Goal: Task Accomplishment & Management: Manage account settings

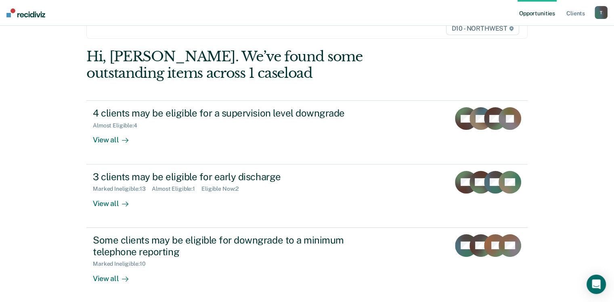
scroll to position [102, 0]
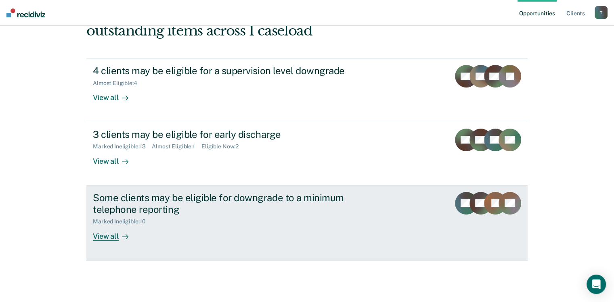
click at [106, 237] on div "View all" at bounding box center [115, 233] width 45 height 16
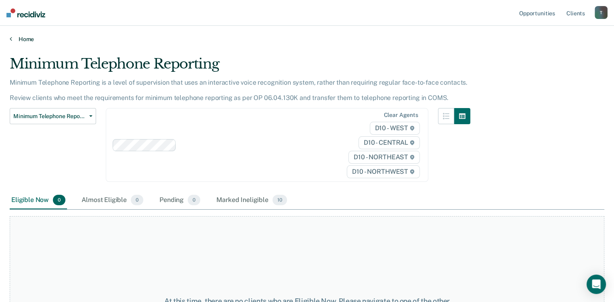
click at [17, 36] on link "Home" at bounding box center [307, 39] width 594 height 7
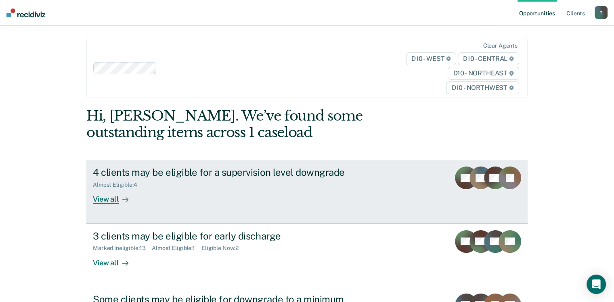
click at [109, 197] on div "View all" at bounding box center [115, 196] width 45 height 16
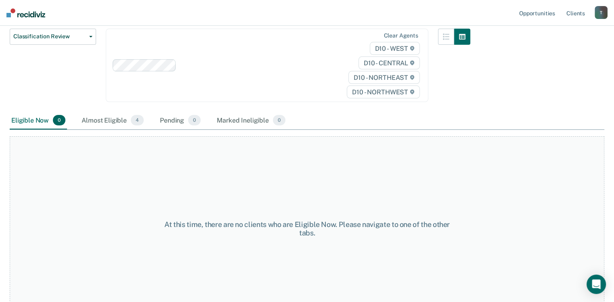
scroll to position [107, 0]
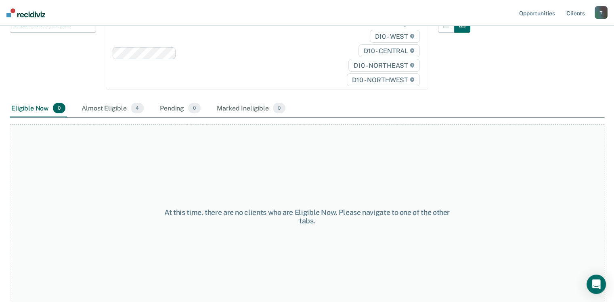
click at [25, 107] on div "Eligible Now 0" at bounding box center [38, 109] width 57 height 18
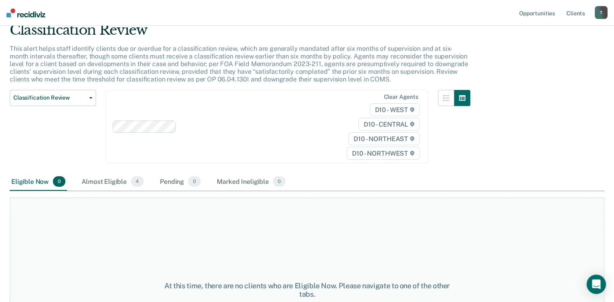
scroll to position [0, 0]
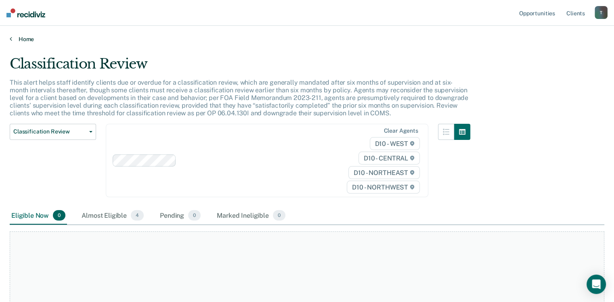
click at [19, 36] on link "Home" at bounding box center [307, 39] width 594 height 7
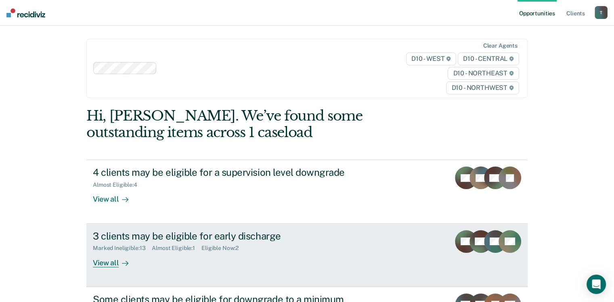
click at [104, 262] on div "View all" at bounding box center [115, 260] width 45 height 16
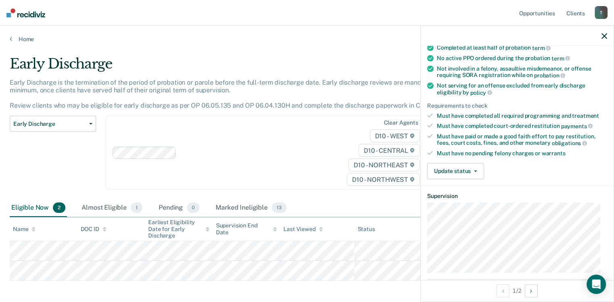
scroll to position [76, 0]
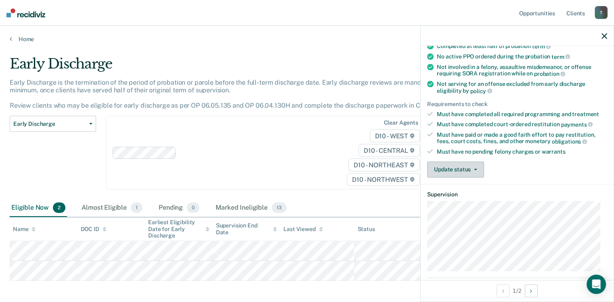
click at [469, 166] on button "Update status" at bounding box center [455, 169] width 57 height 16
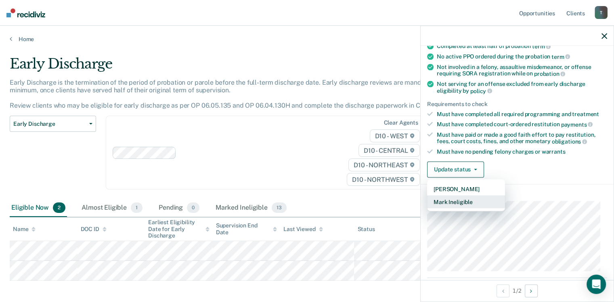
click at [459, 203] on button "Mark Ineligible" at bounding box center [466, 201] width 78 height 13
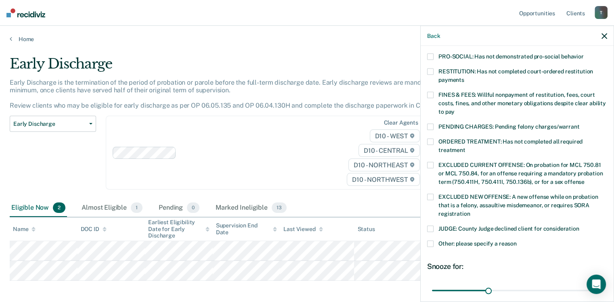
scroll to position [196, 0]
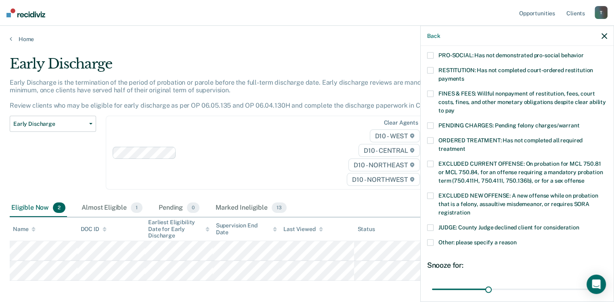
click at [431, 225] on span at bounding box center [430, 228] width 6 height 6
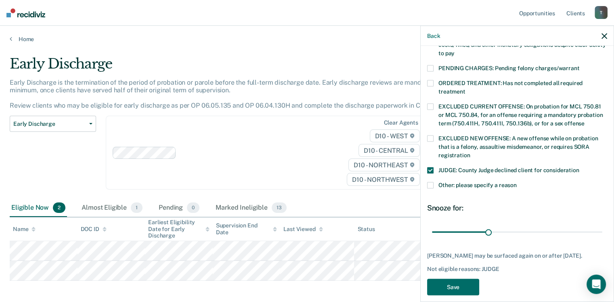
scroll to position [268, 0]
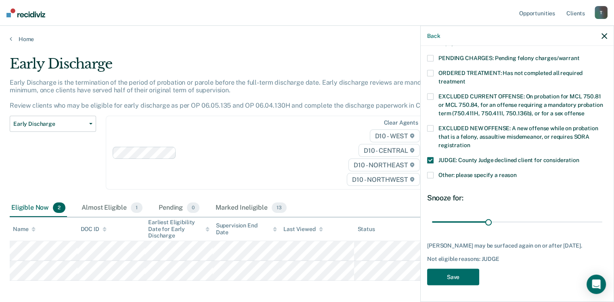
click at [443, 202] on div "Snooze for: 30 days" at bounding box center [517, 212] width 180 height 36
drag, startPoint x: 605, startPoint y: 220, endPoint x: 607, endPoint y: 245, distance: 24.7
click at [607, 245] on div "DL Which of the following requirements has [PERSON_NAME] not met? [MEDICAL_DATA…" at bounding box center [517, 173] width 193 height 254
click at [435, 207] on div "Snooze for: 30 days" at bounding box center [517, 212] width 180 height 36
click at [450, 275] on button "Save" at bounding box center [453, 277] width 52 height 17
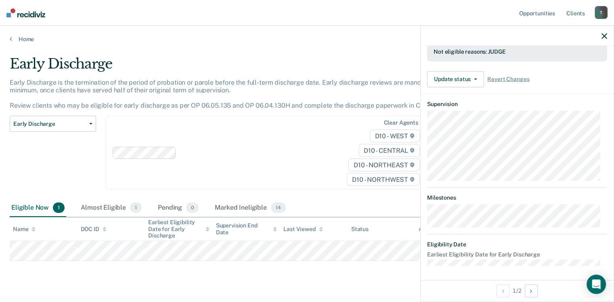
scroll to position [158, 0]
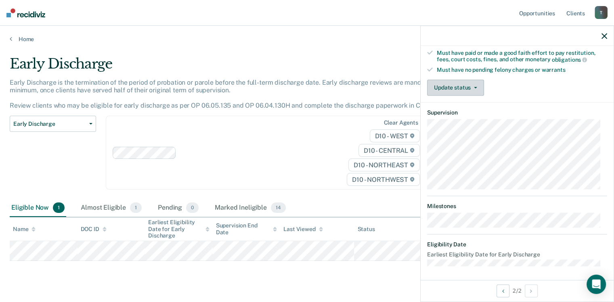
click at [459, 82] on button "Update status" at bounding box center [455, 88] width 57 height 16
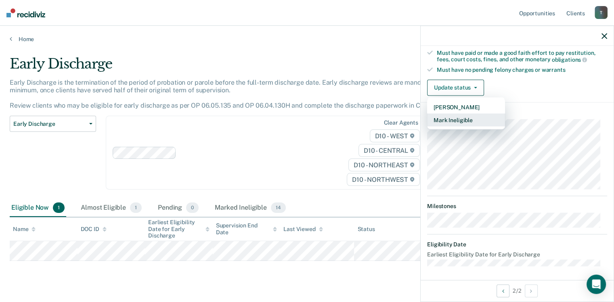
click at [447, 119] on button "Mark Ineligible" at bounding box center [466, 119] width 78 height 13
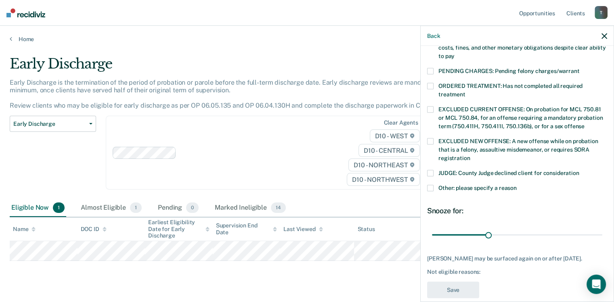
scroll to position [251, 0]
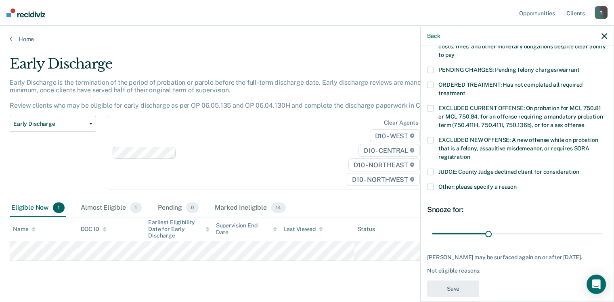
click at [430, 186] on span at bounding box center [430, 187] width 6 height 6
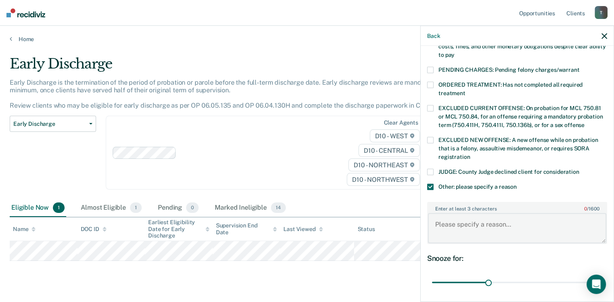
click at [446, 224] on textarea "Enter at least 3 characters 0 / 1600" at bounding box center [517, 229] width 178 height 30
type textarea "[GEOGRAPHIC_DATA] owes money"
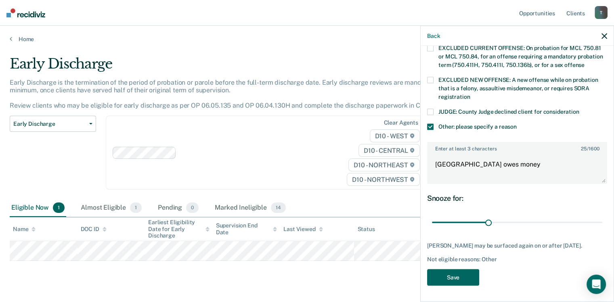
click at [459, 280] on button "Save" at bounding box center [453, 277] width 52 height 17
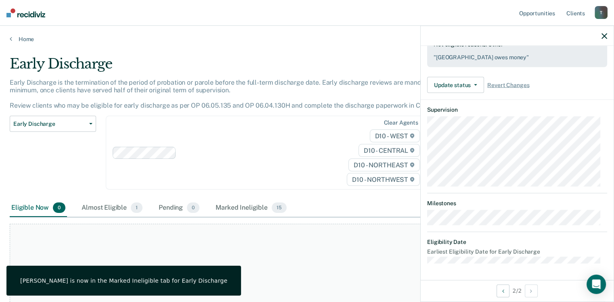
scroll to position [231, 0]
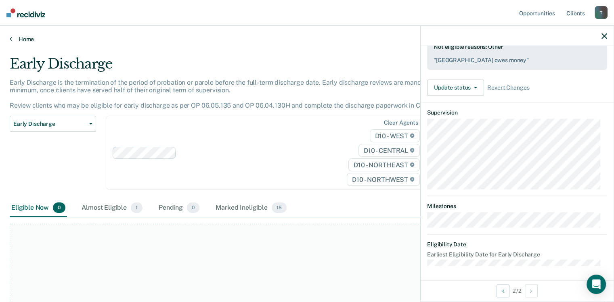
click at [15, 38] on link "Home" at bounding box center [307, 39] width 594 height 7
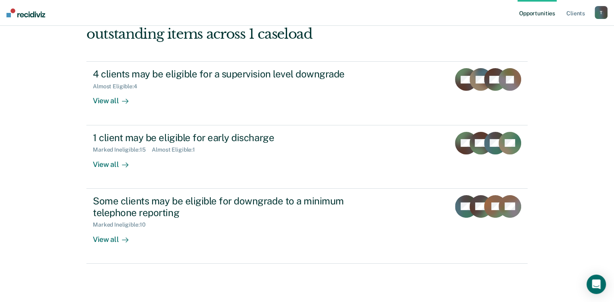
scroll to position [99, 0]
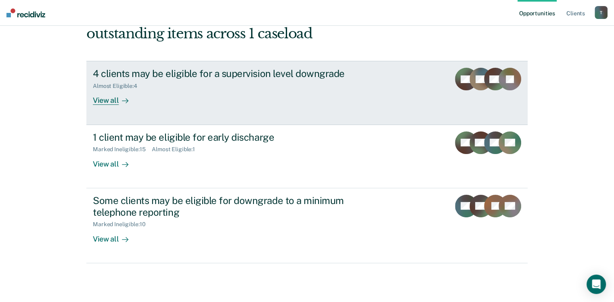
click at [104, 100] on div "View all" at bounding box center [115, 98] width 45 height 16
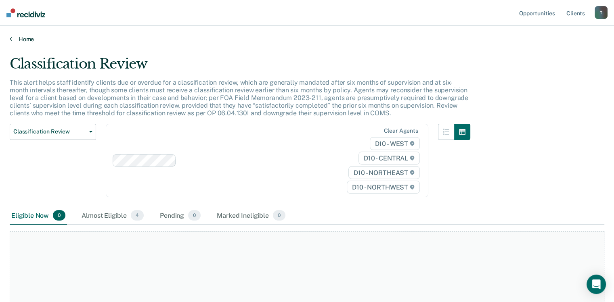
click at [19, 40] on link "Home" at bounding box center [307, 39] width 594 height 7
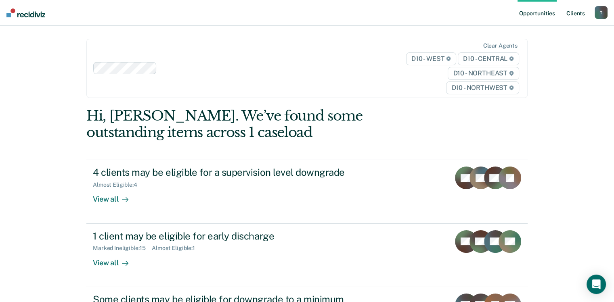
click at [571, 13] on link "Client s" at bounding box center [576, 13] width 22 height 26
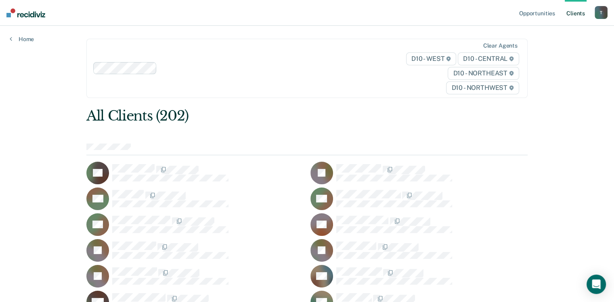
click at [602, 6] on div "T" at bounding box center [600, 12] width 13 height 13
click at [548, 54] on link "Log Out" at bounding box center [568, 53] width 65 height 7
click at [544, 52] on link "Log Out" at bounding box center [568, 53] width 65 height 7
